Goal: Check status

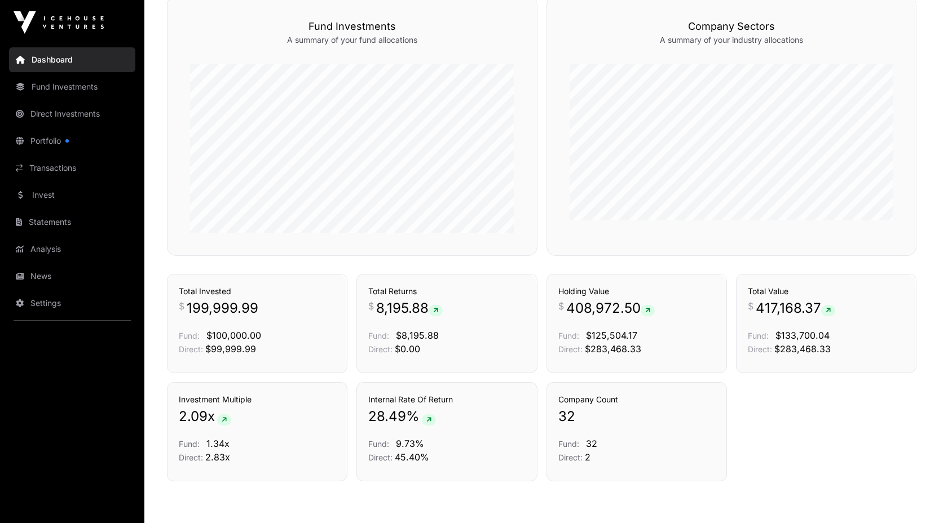
scroll to position [706, 0]
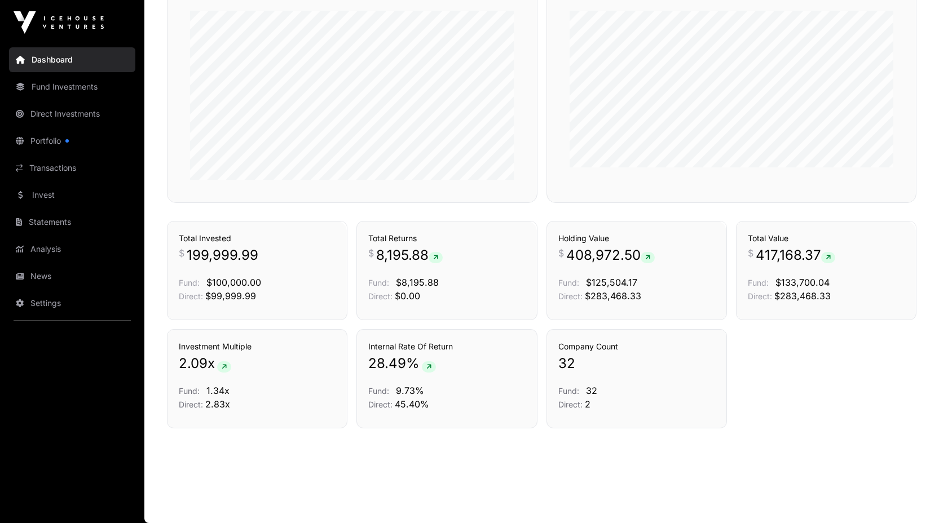
click at [52, 134] on link "Portfolio" at bounding box center [72, 141] width 126 height 25
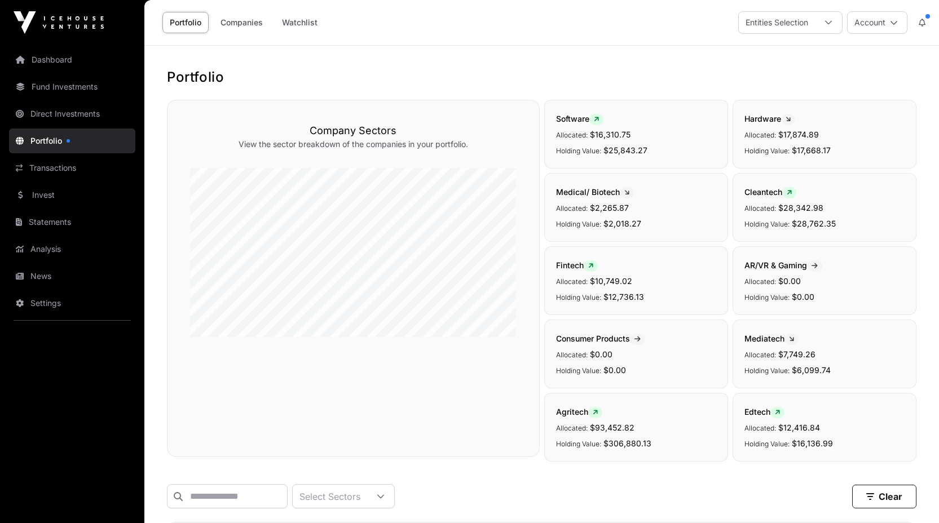
click at [55, 55] on link "Dashboard" at bounding box center [72, 59] width 126 height 25
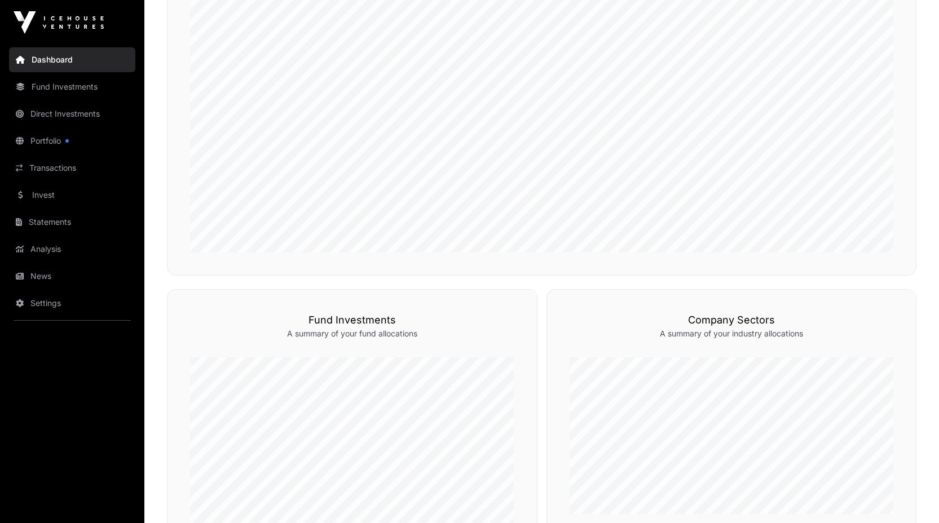
scroll to position [346, 0]
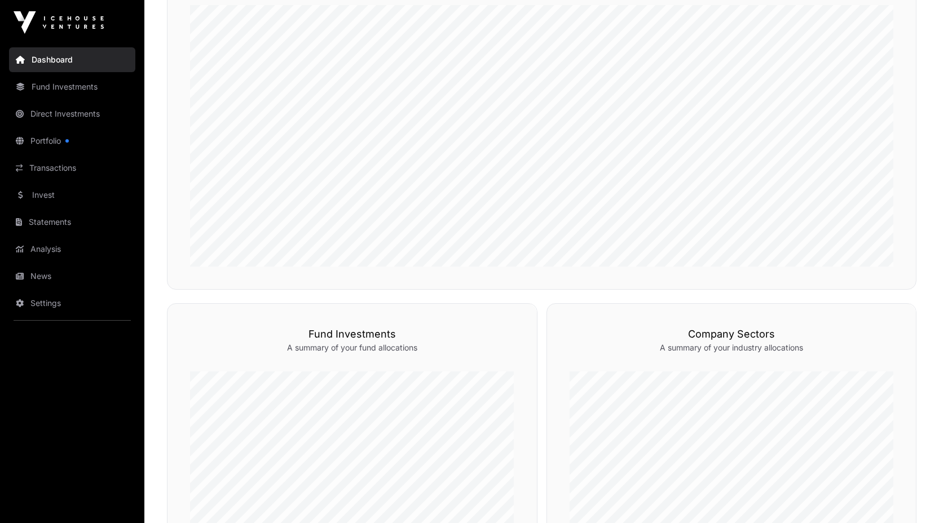
click at [45, 143] on link "Portfolio" at bounding box center [72, 141] width 126 height 25
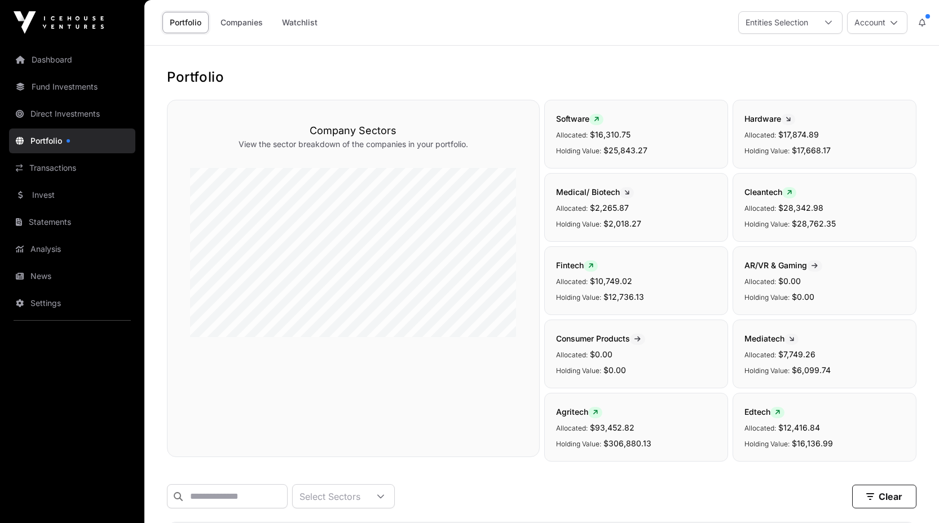
click at [924, 21] on icon at bounding box center [921, 23] width 7 height 8
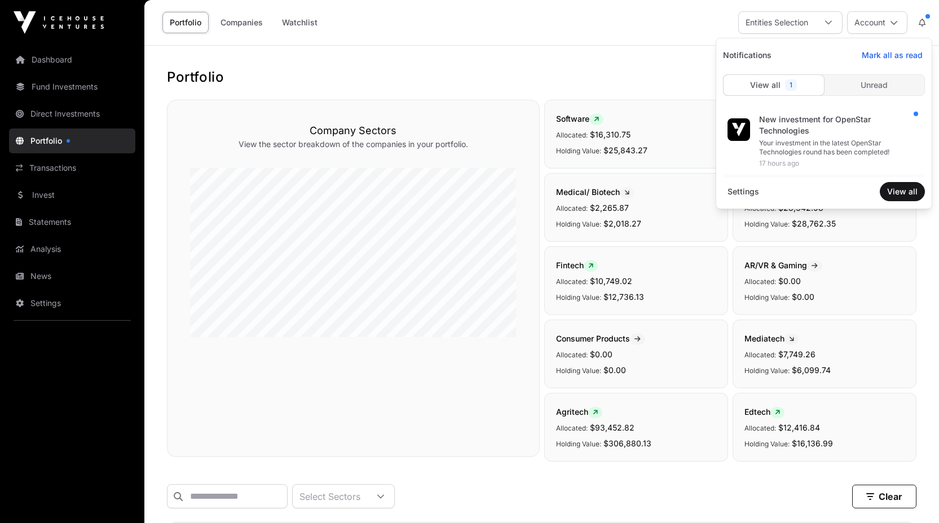
click at [821, 139] on div "Your investment in the latest OpenStar Technologies round has been completed!" at bounding box center [837, 148] width 157 height 18
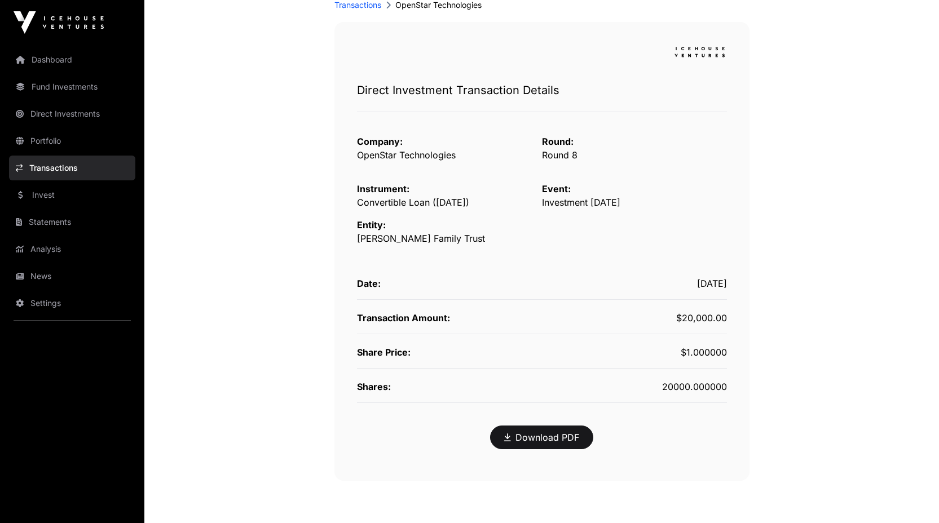
scroll to position [83, 0]
click at [48, 56] on link "Dashboard" at bounding box center [72, 59] width 126 height 25
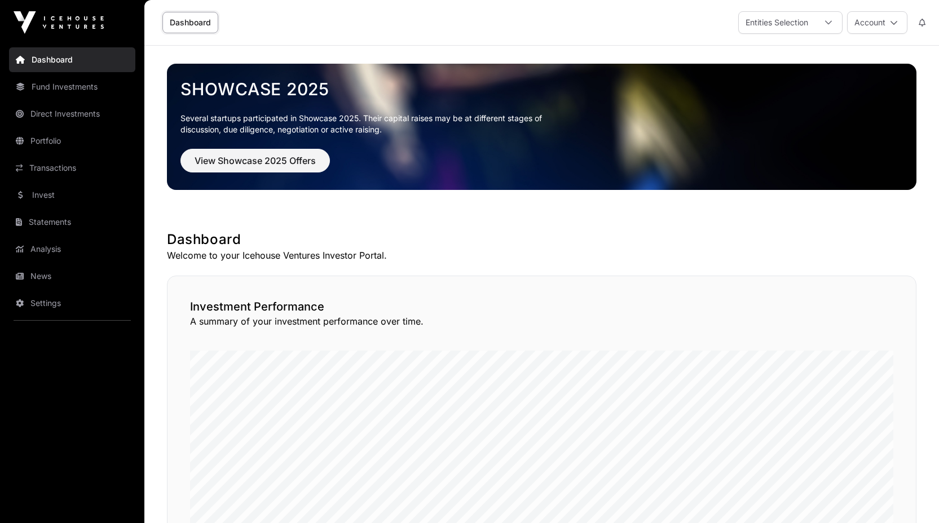
scroll to position [388, 0]
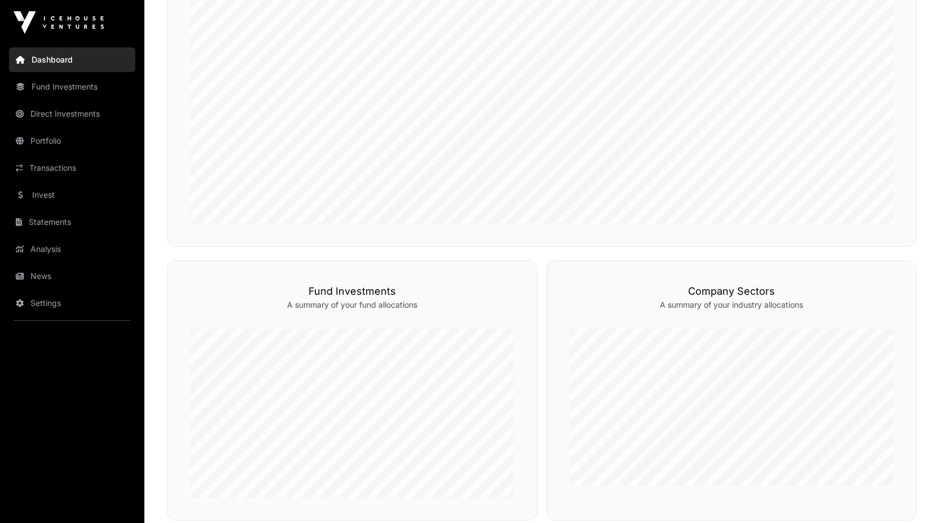
click at [59, 134] on link "Portfolio" at bounding box center [72, 141] width 126 height 25
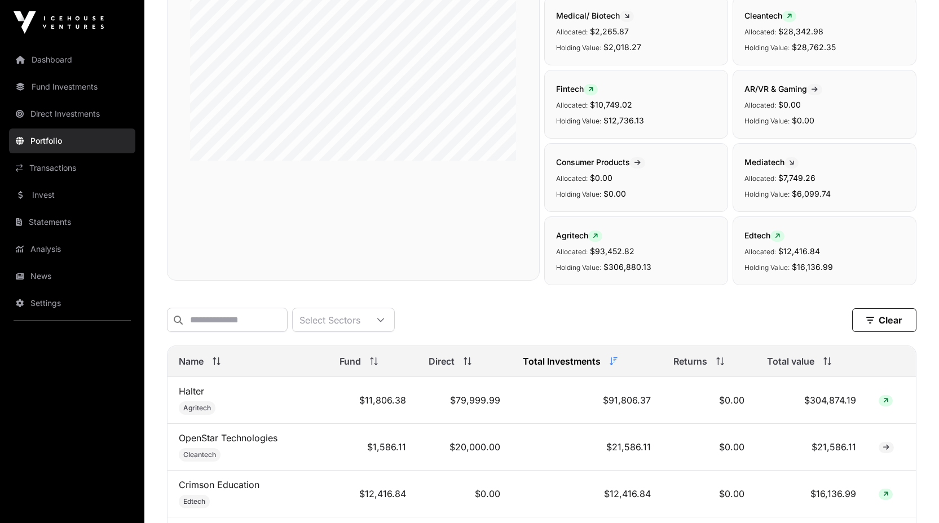
scroll to position [356, 0]
